Goal: Transaction & Acquisition: Purchase product/service

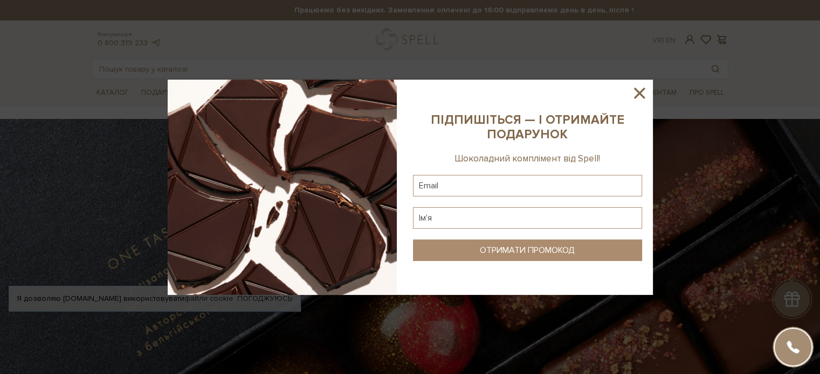
click at [645, 94] on icon at bounding box center [639, 93] width 18 height 18
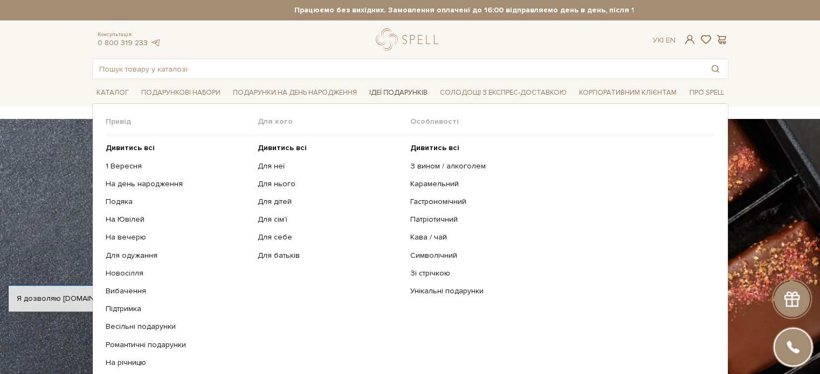
click at [398, 92] on span "Ідеї подарунків" at bounding box center [398, 93] width 67 height 17
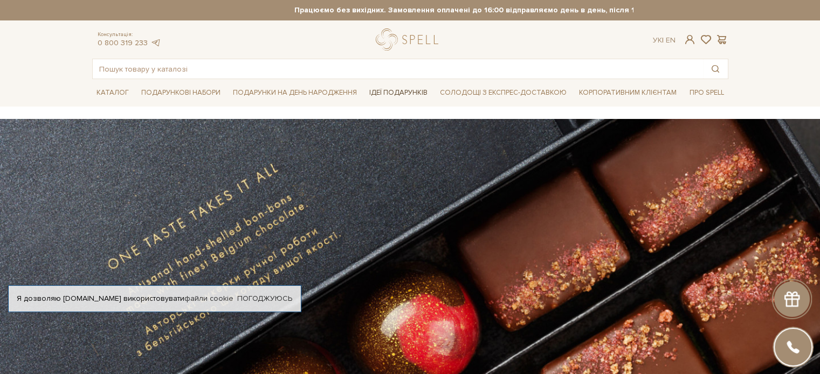
click at [398, 95] on span "Ідеї подарунків" at bounding box center [398, 93] width 67 height 17
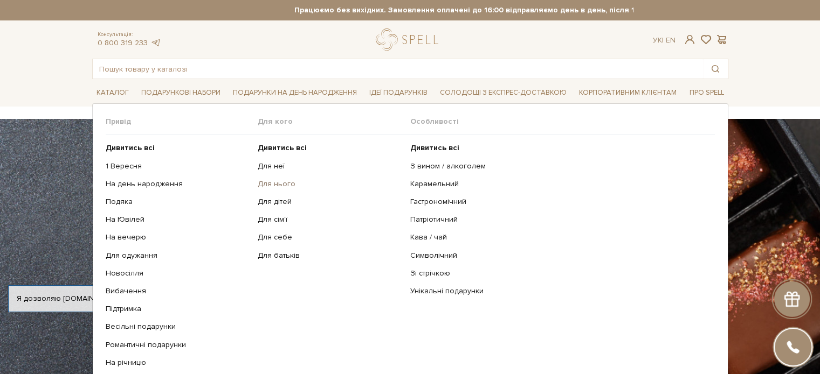
click at [275, 185] on link "Для нього" at bounding box center [330, 184] width 144 height 10
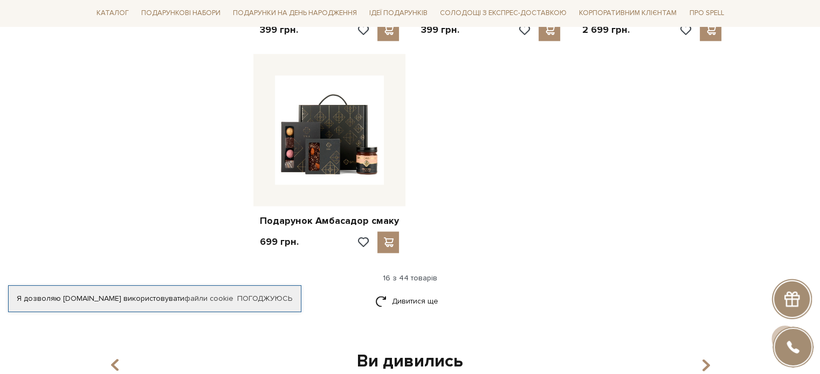
scroll to position [1320, 0]
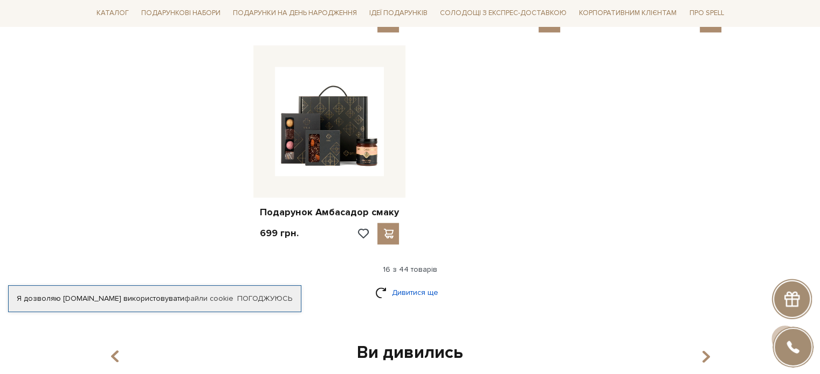
click at [399, 283] on link "Дивитися ще" at bounding box center [410, 292] width 70 height 19
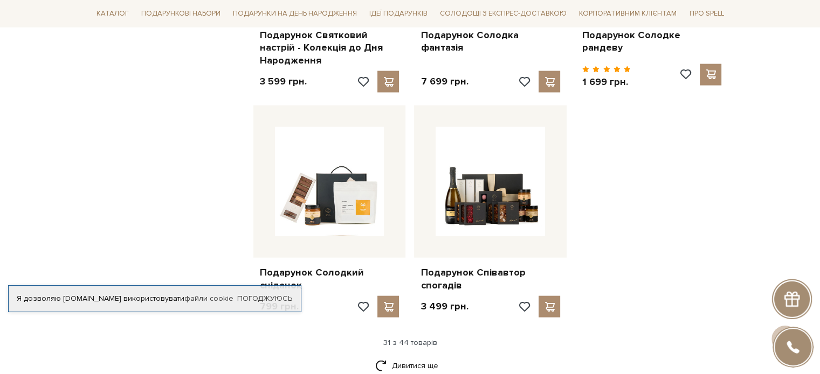
scroll to position [2426, 0]
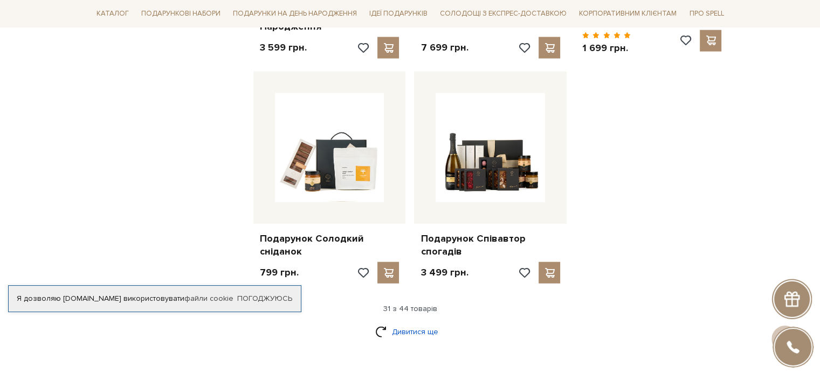
click at [421, 323] on link "Дивитися ще" at bounding box center [410, 332] width 70 height 19
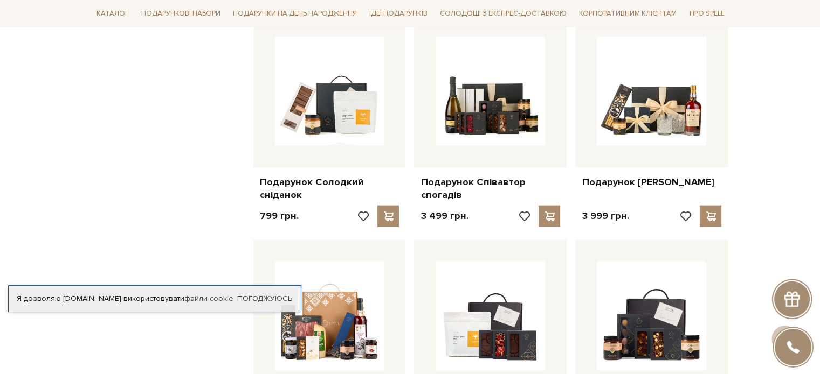
scroll to position [2535, 0]
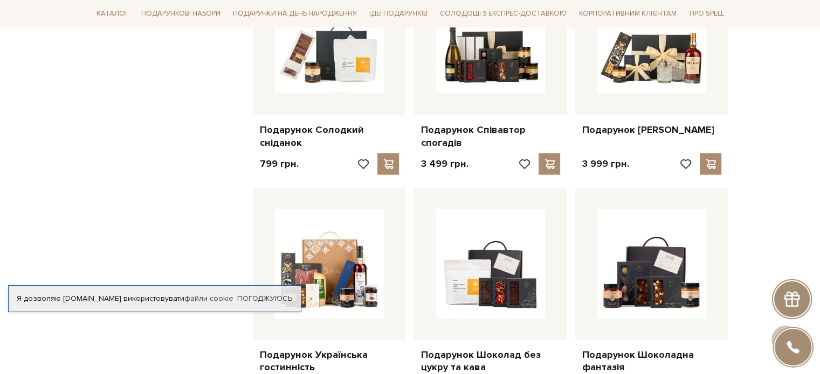
drag, startPoint x: 823, startPoint y: 234, endPoint x: 790, endPoint y: 226, distance: 34.0
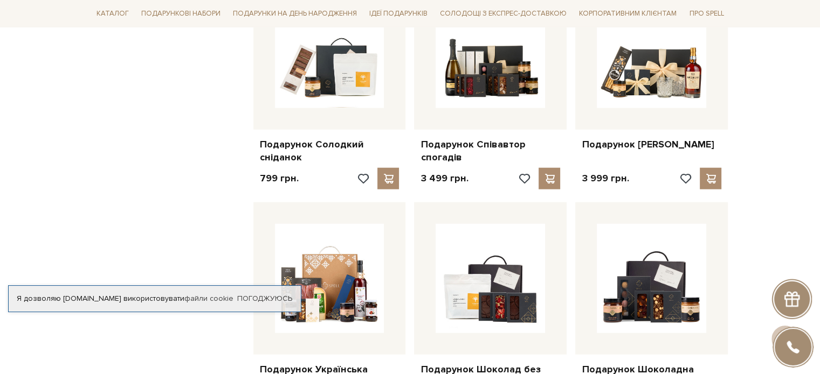
scroll to position [2447, 0]
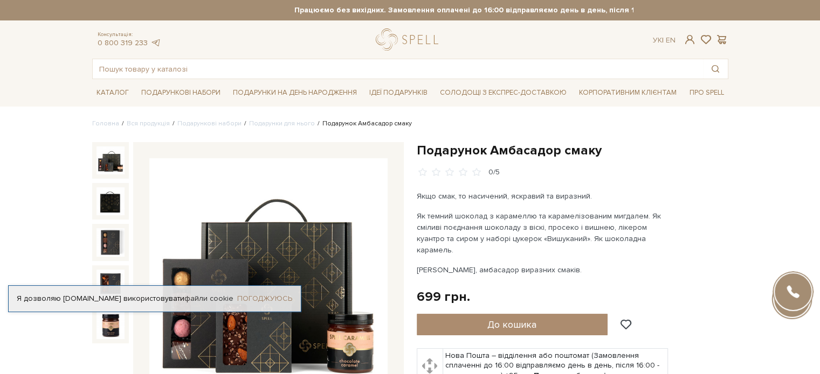
click at [249, 294] on link "Погоджуюсь" at bounding box center [264, 299] width 55 height 10
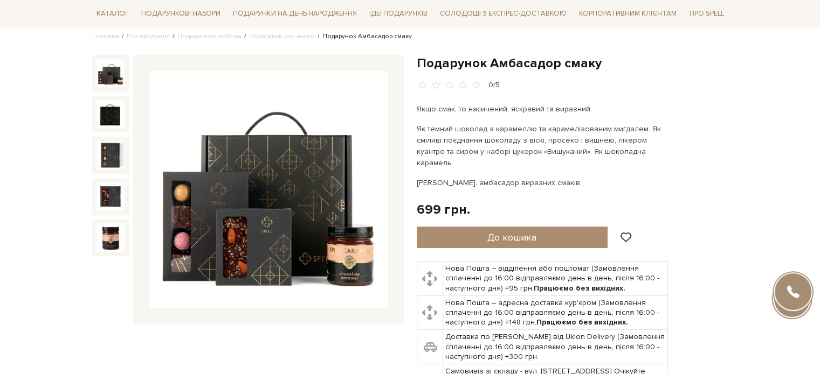
scroll to position [90, 0]
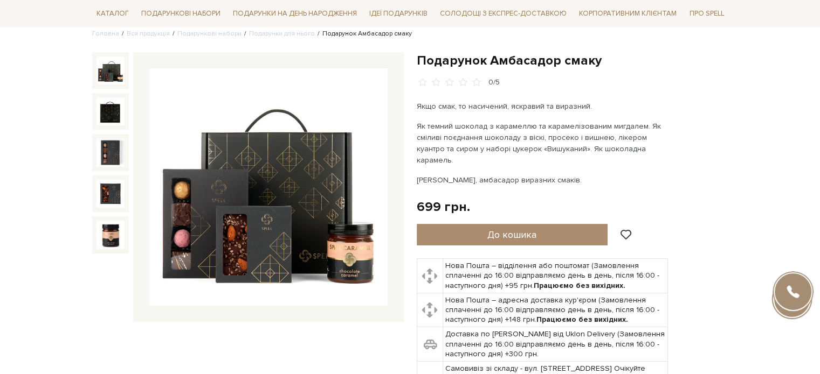
drag, startPoint x: 825, startPoint y: 68, endPoint x: 753, endPoint y: 58, distance: 72.9
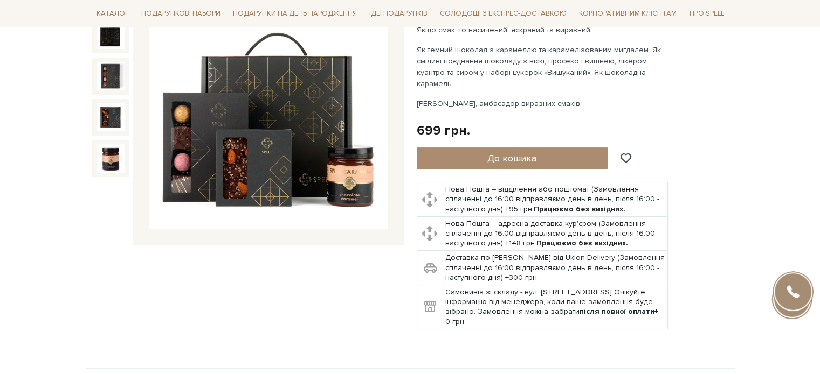
scroll to position [147, 0]
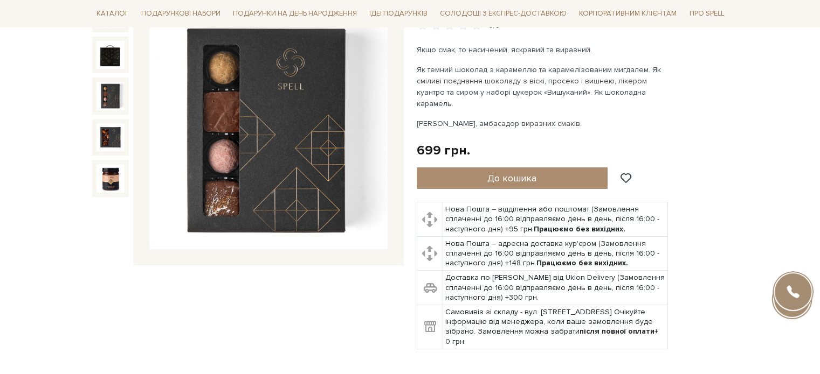
click at [115, 100] on img at bounding box center [110, 96] width 28 height 28
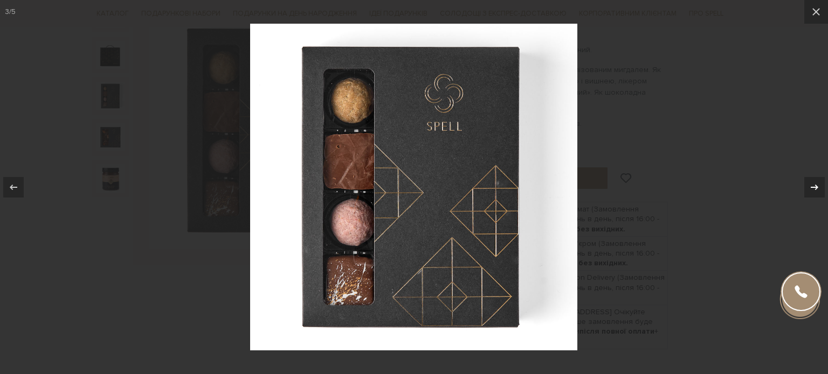
click at [819, 189] on icon at bounding box center [814, 187] width 13 height 13
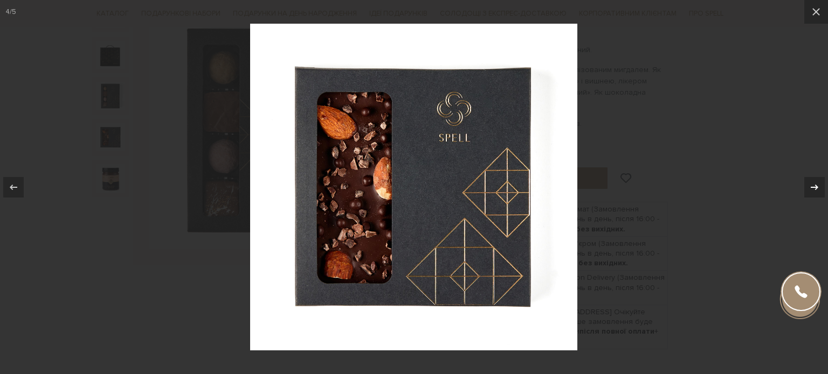
click at [819, 189] on icon at bounding box center [814, 187] width 13 height 13
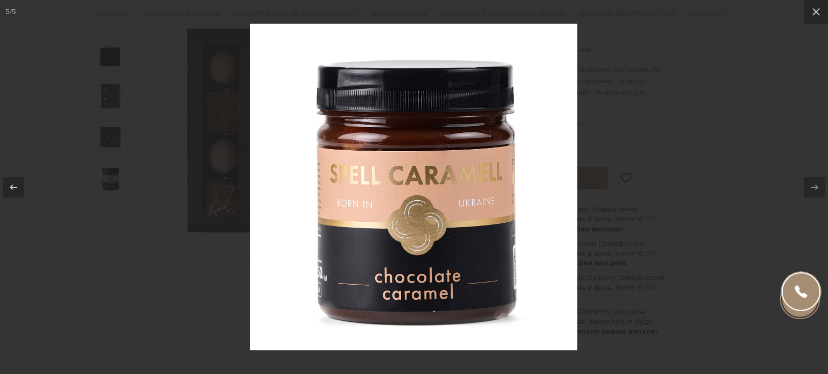
click at [773, 159] on div at bounding box center [414, 187] width 828 height 374
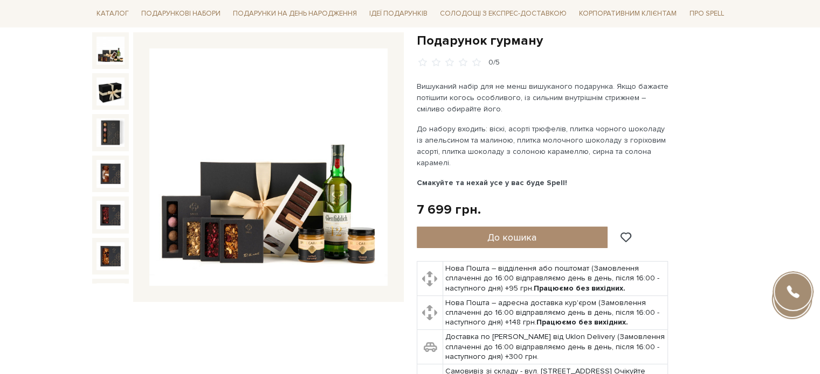
scroll to position [131, 0]
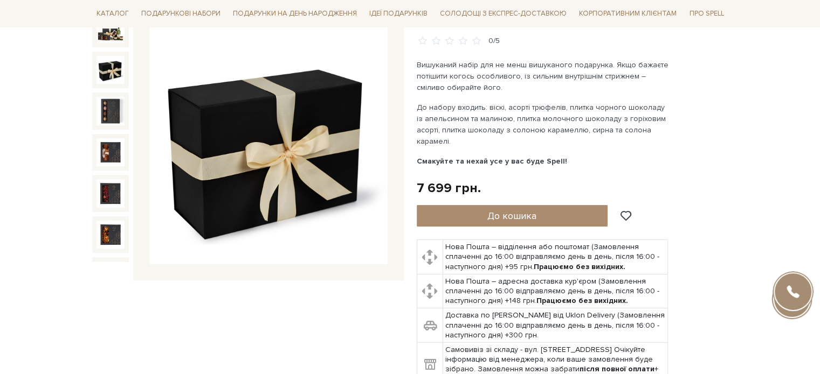
click at [119, 62] on img at bounding box center [110, 70] width 28 height 28
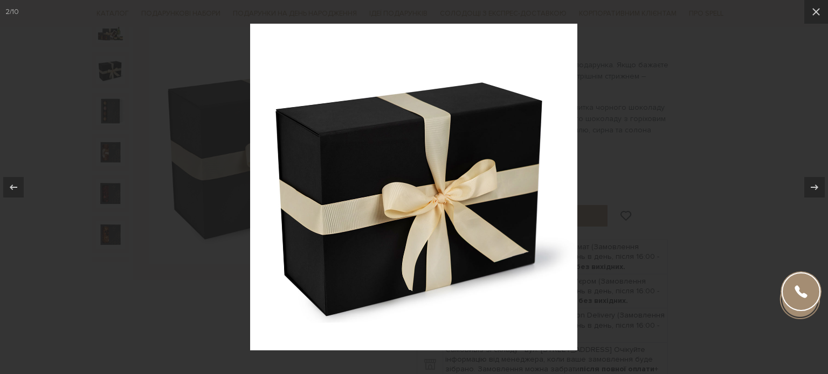
click at [693, 193] on div at bounding box center [414, 187] width 828 height 374
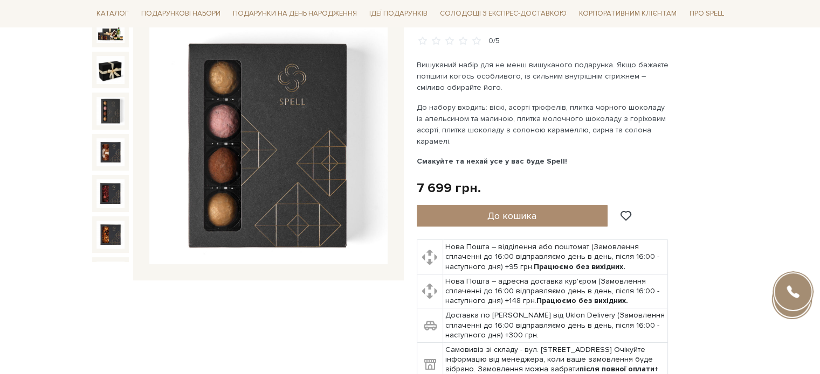
click at [108, 101] on img at bounding box center [110, 111] width 28 height 28
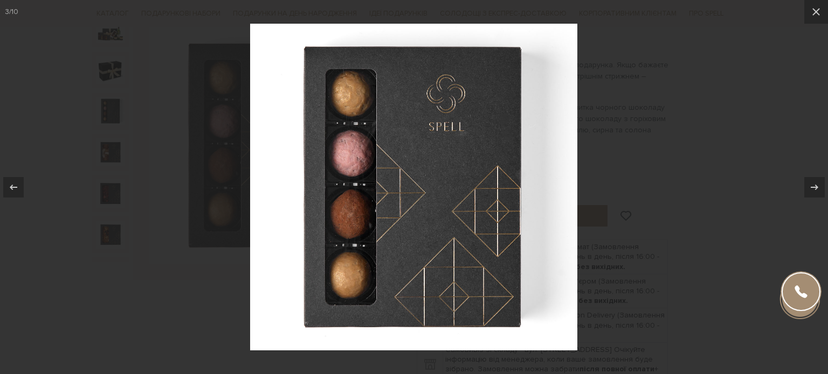
click at [113, 137] on div at bounding box center [414, 187] width 828 height 374
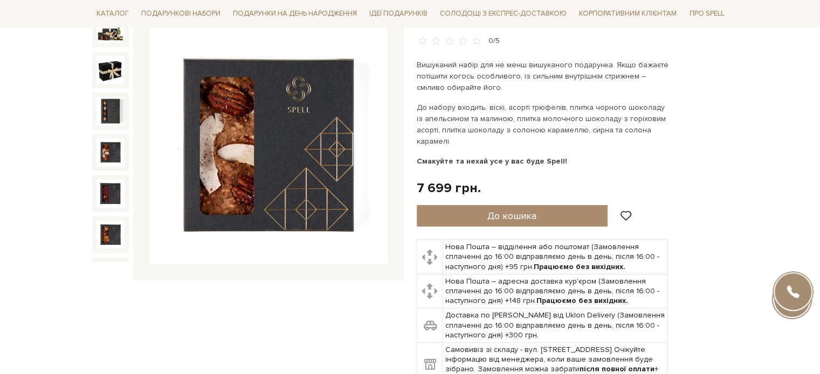
click at [110, 154] on img at bounding box center [110, 152] width 28 height 28
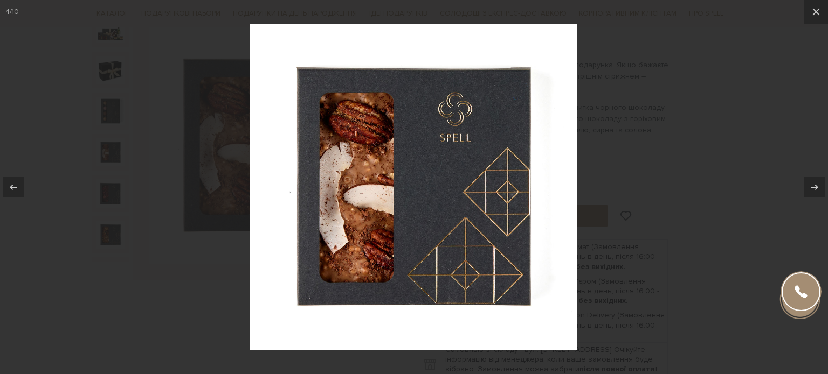
click at [603, 202] on div at bounding box center [414, 187] width 828 height 374
